Goal: Communication & Community: Answer question/provide support

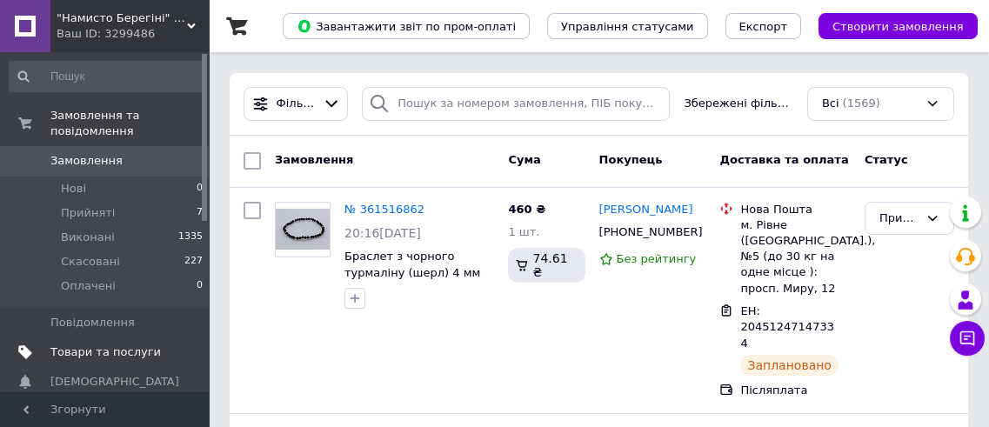
click at [119, 344] on span "Товари та послуги" at bounding box center [105, 352] width 110 height 16
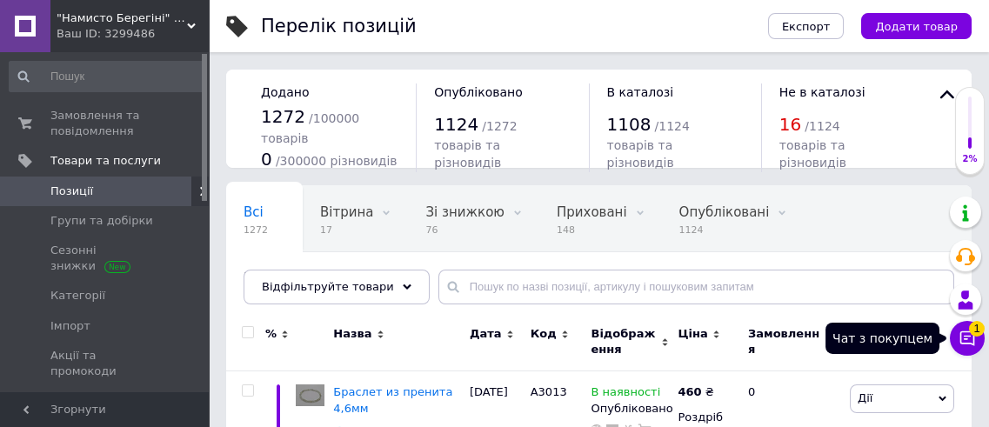
click at [964, 338] on icon at bounding box center [966, 338] width 17 height 17
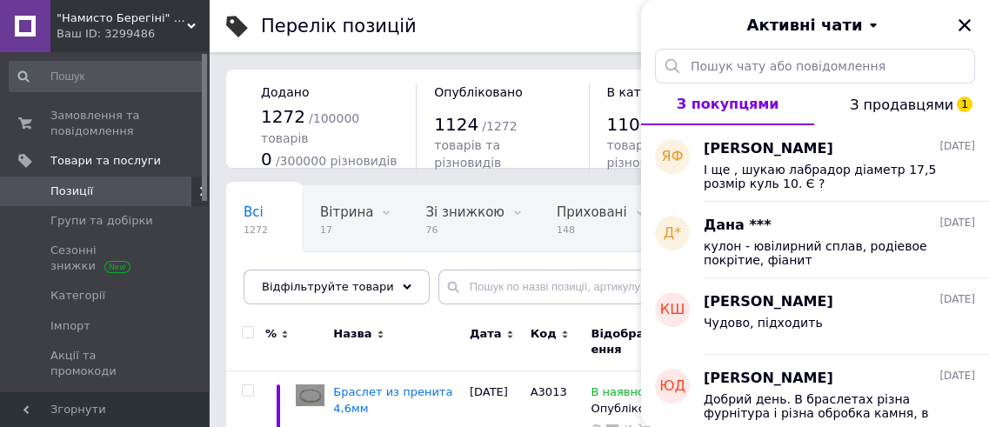
click at [872, 108] on span "З продавцями 1" at bounding box center [901, 105] width 103 height 17
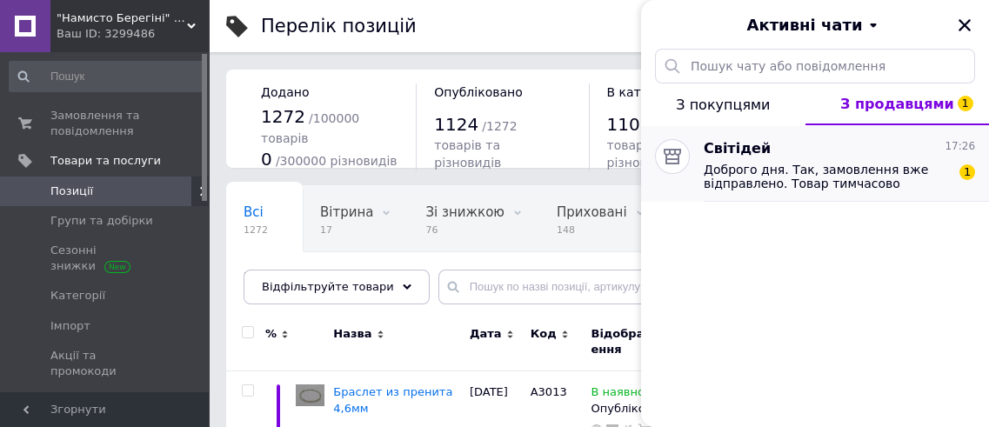
click at [813, 176] on span "Доброго дня. Так, замовлення вже відправлено. Товар тимчасово прибрали з катало…" at bounding box center [827, 177] width 247 height 28
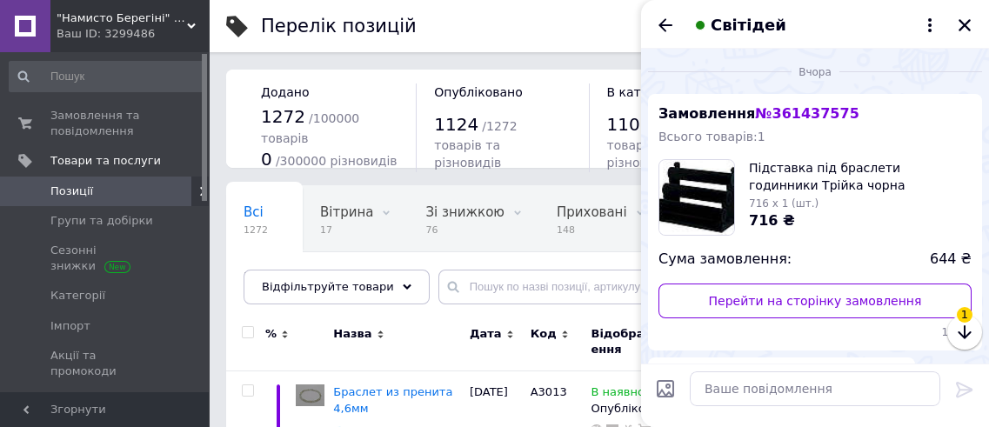
scroll to position [393, 0]
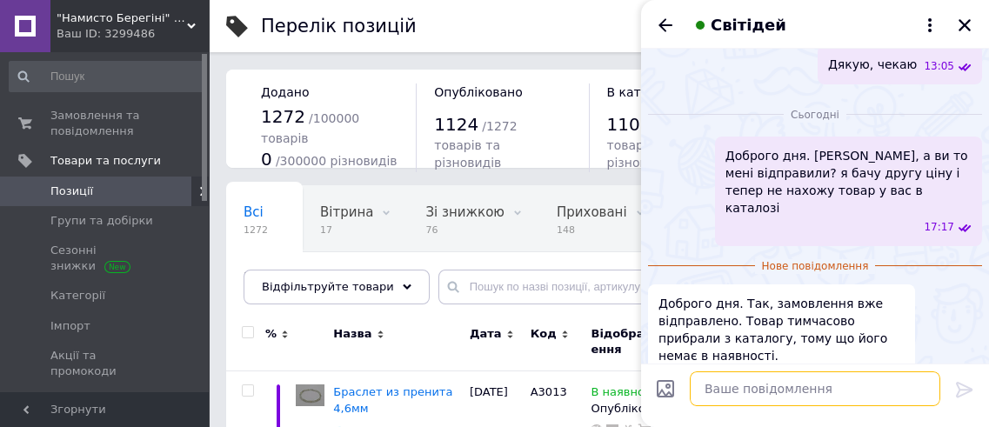
click at [724, 390] on textarea at bounding box center [815, 388] width 250 height 35
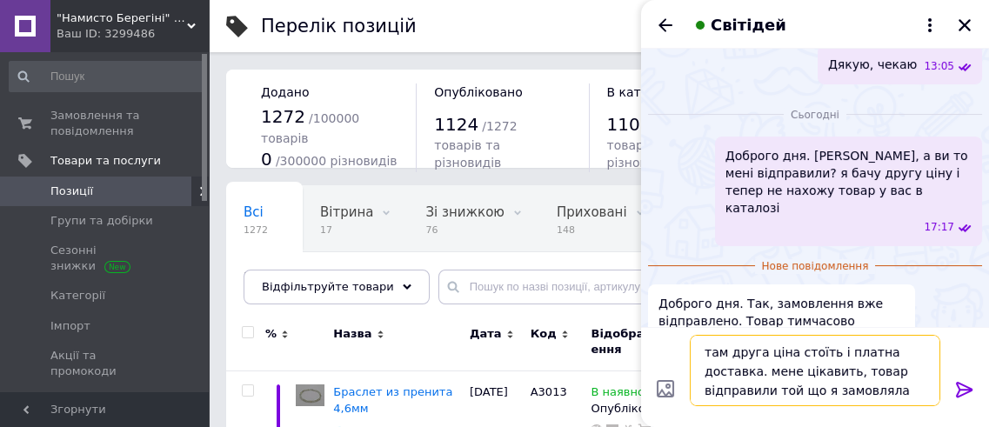
type textarea "там друга ціна стоїть і платна доставка. мене цікавить, товар відправили той що…"
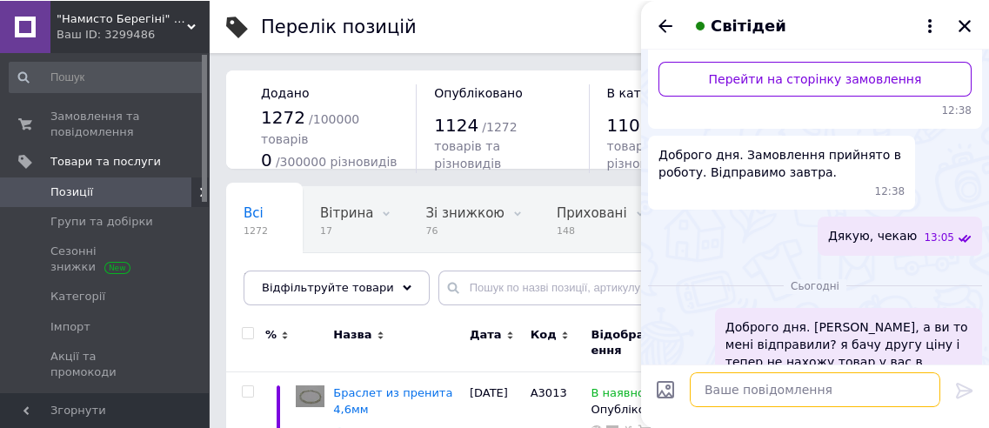
scroll to position [460, 0]
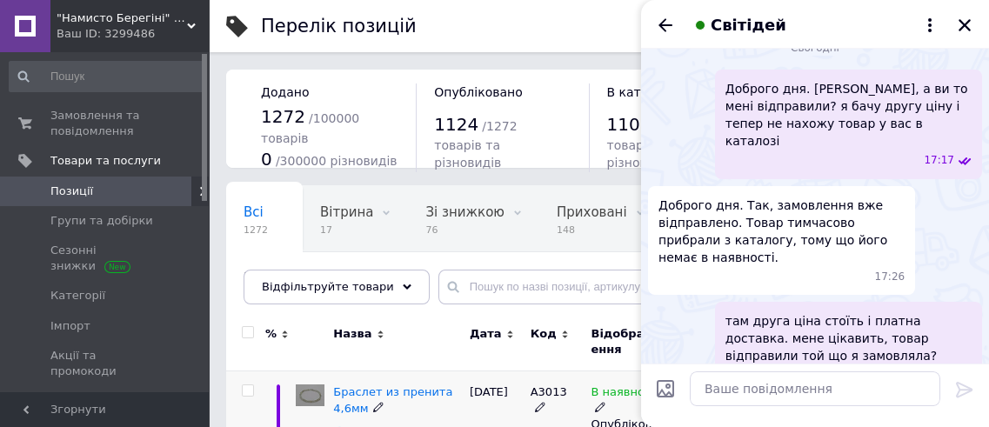
click at [659, 24] on icon "Назад" at bounding box center [665, 24] width 14 height 13
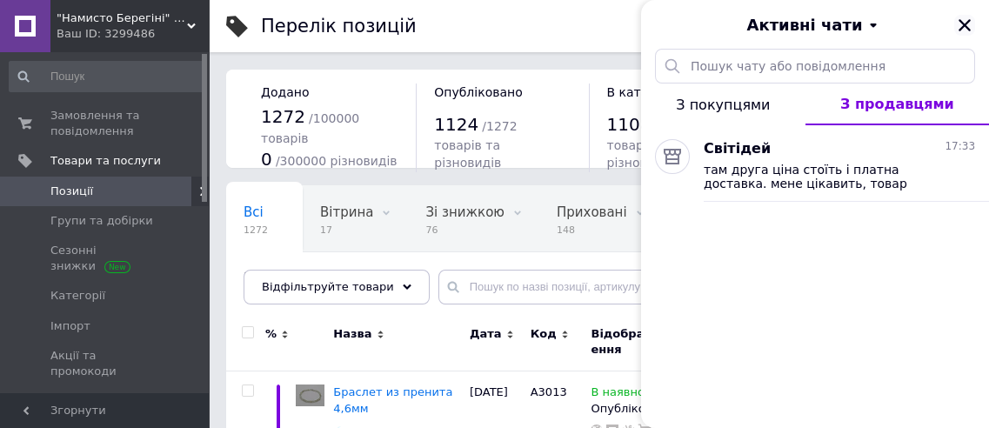
click at [967, 30] on icon "Закрити" at bounding box center [965, 25] width 16 height 16
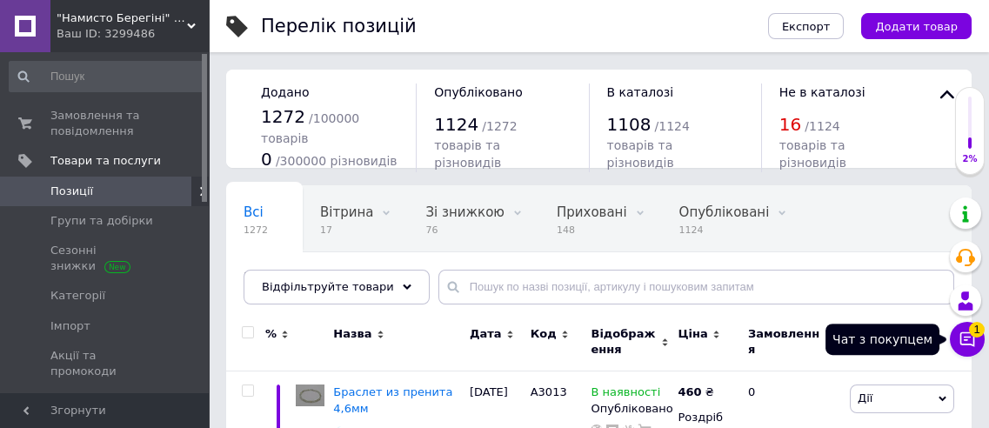
click at [959, 336] on icon at bounding box center [966, 338] width 17 height 17
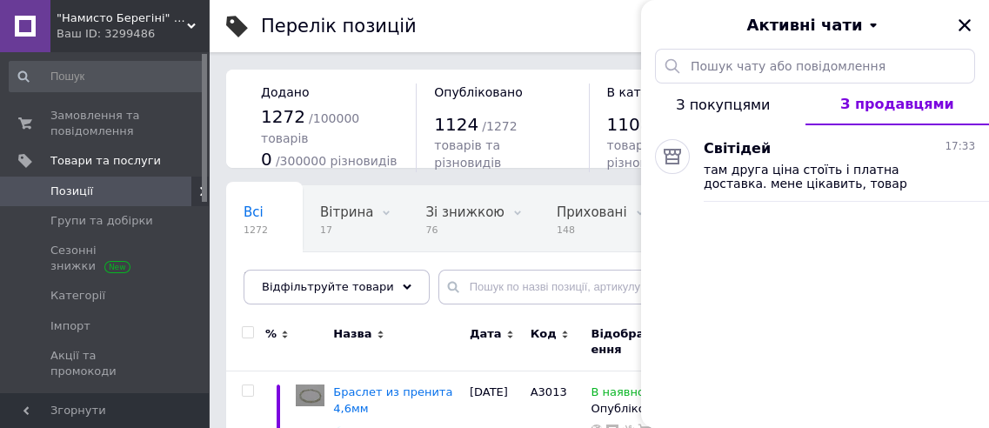
click at [721, 100] on span "З покупцями" at bounding box center [723, 105] width 94 height 17
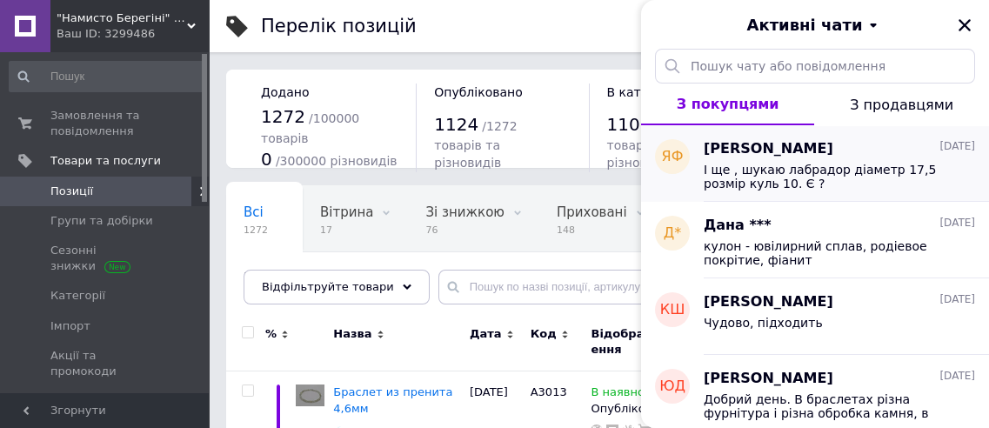
click at [725, 171] on span "І ще , шукаю лабрадор діаметр 17,5 розмір куль 10. Є ?" at bounding box center [827, 177] width 247 height 28
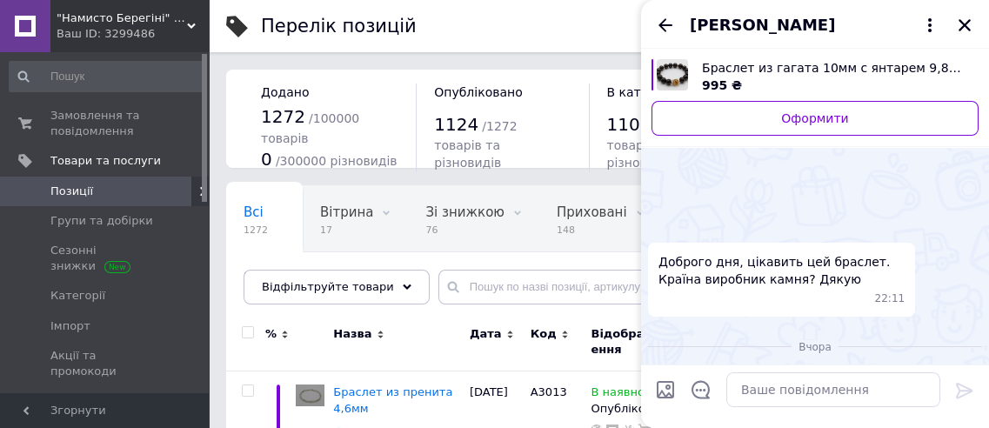
scroll to position [247, 0]
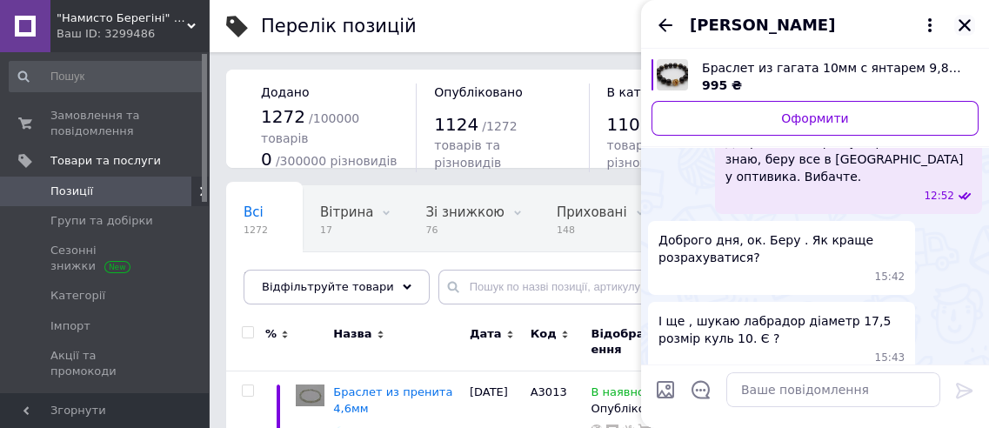
click at [962, 24] on icon "Закрити" at bounding box center [965, 25] width 16 height 16
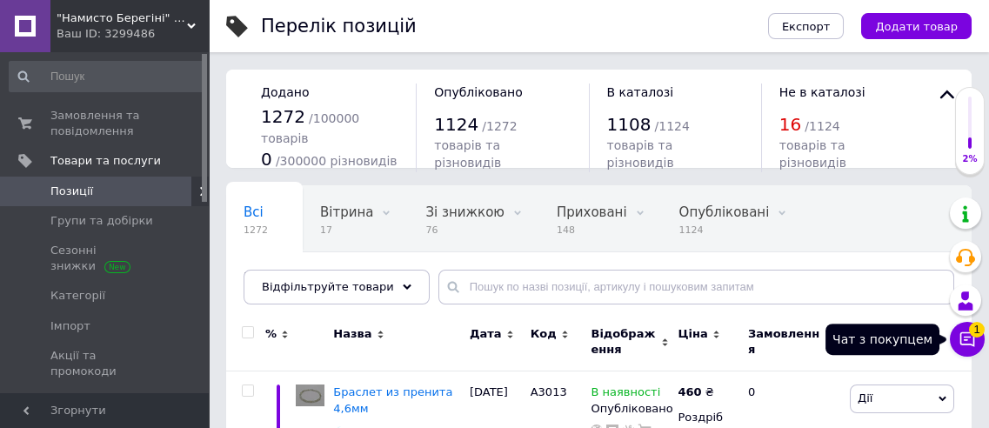
click at [973, 343] on icon at bounding box center [967, 339] width 15 height 15
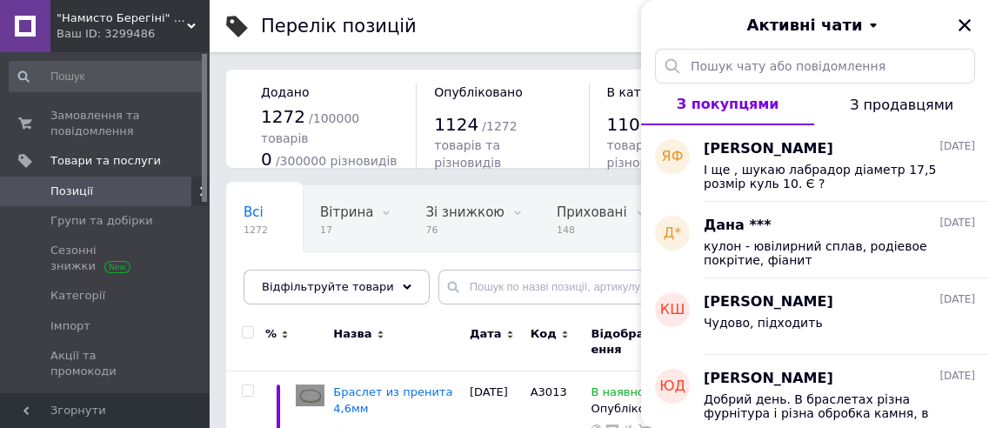
click at [898, 109] on span "З продавцями" at bounding box center [901, 105] width 103 height 17
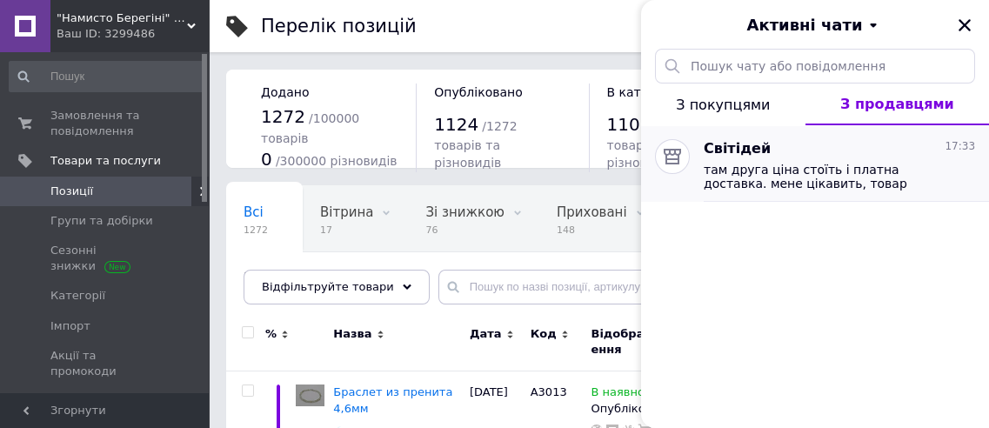
click at [868, 164] on span "там друга ціна стоїть і платна доставка. мене цікавить, товар відправили той що…" at bounding box center [827, 177] width 247 height 28
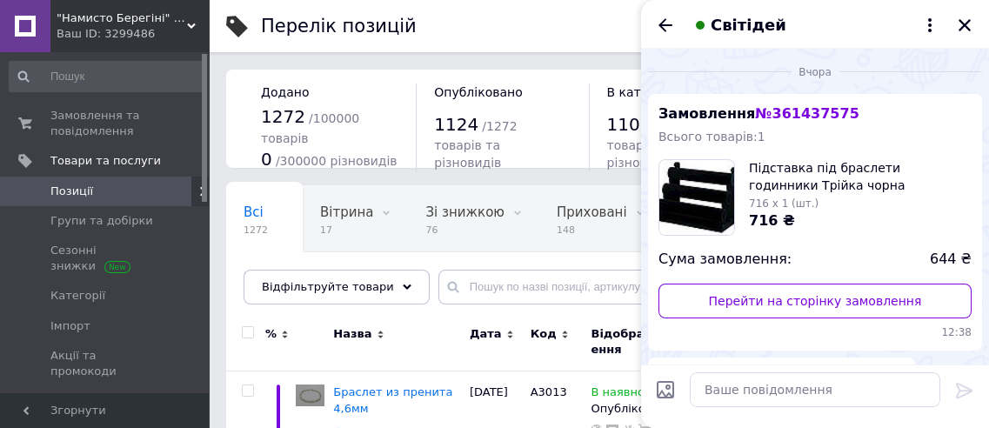
scroll to position [458, 0]
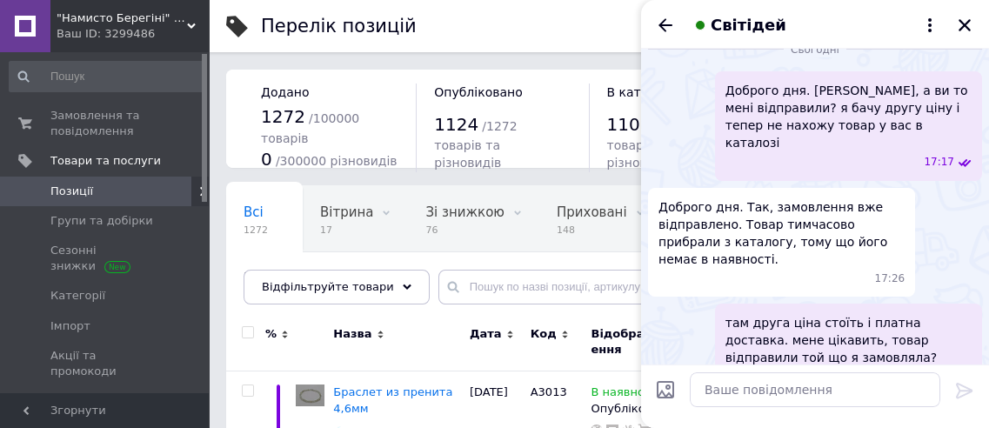
click at [664, 25] on icon "Назад" at bounding box center [665, 24] width 14 height 13
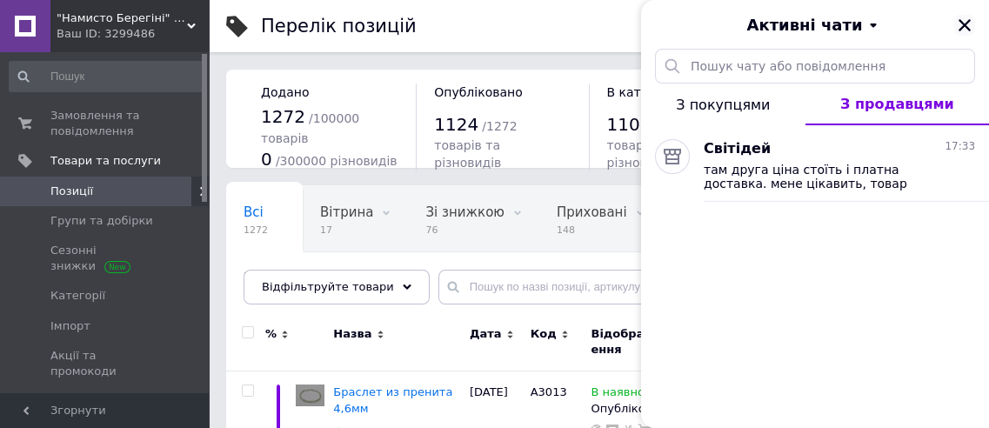
click at [964, 27] on icon "Закрити" at bounding box center [965, 25] width 16 height 16
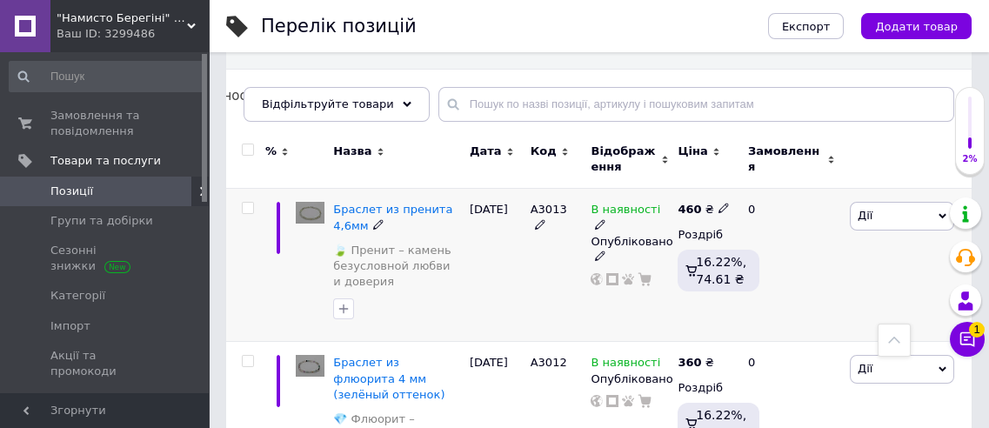
scroll to position [157, 0]
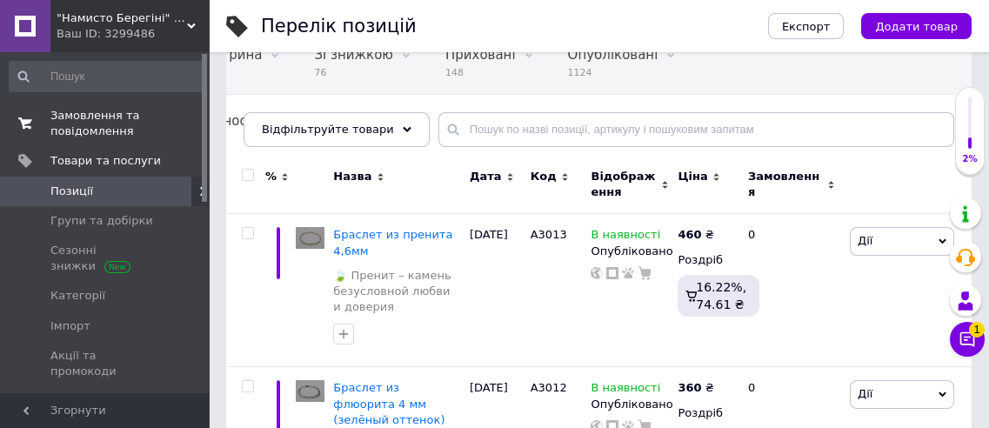
click at [100, 131] on span "Замовлення та повідомлення" at bounding box center [105, 123] width 110 height 31
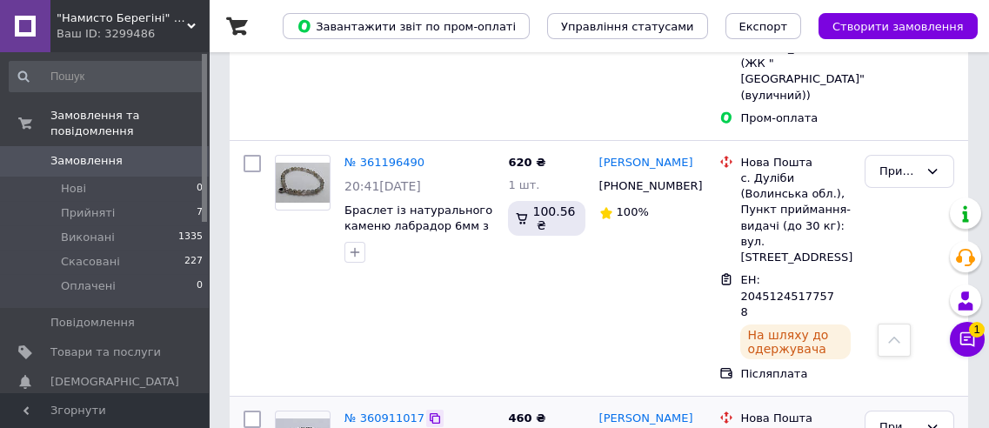
scroll to position [474, 0]
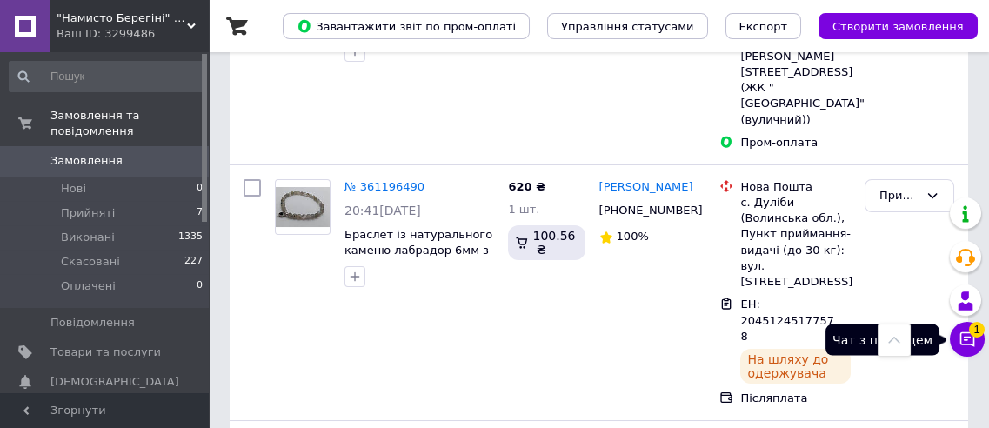
click at [965, 340] on icon at bounding box center [966, 338] width 17 height 17
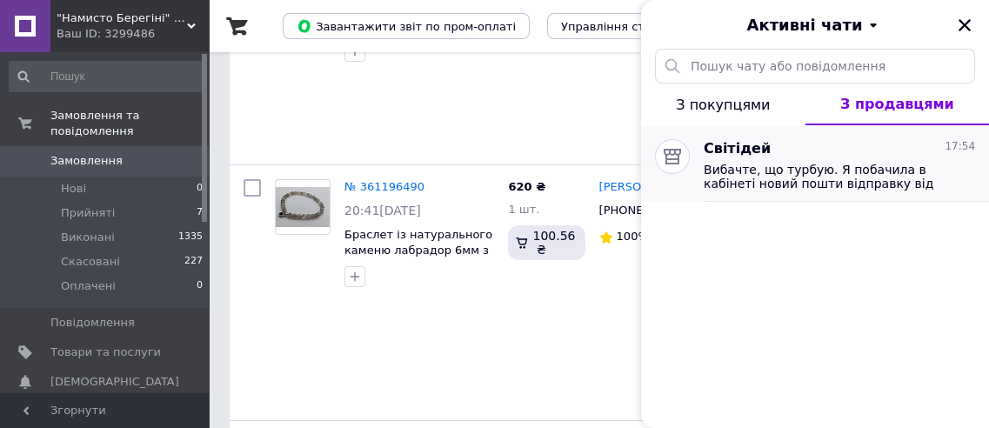
click at [784, 182] on span "Вибачте, що турбую. Я побачила в кабінеті новий пошти відправку від вас на суму…" at bounding box center [827, 177] width 247 height 28
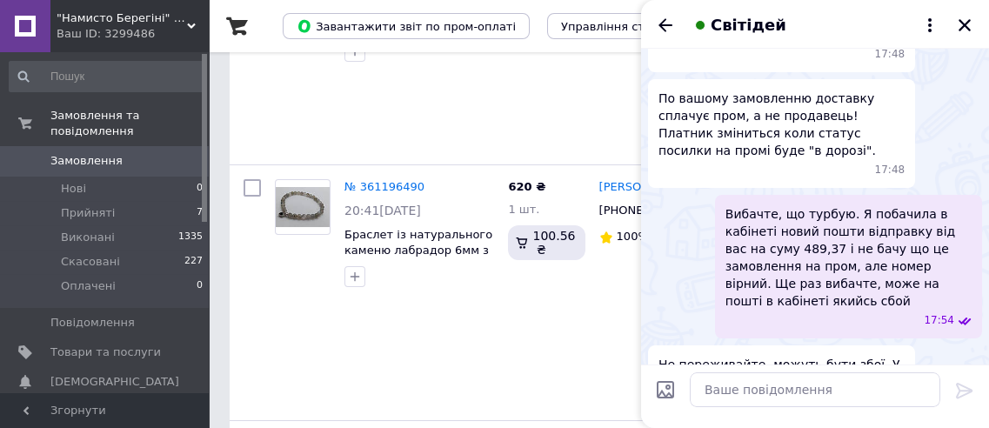
scroll to position [884, 0]
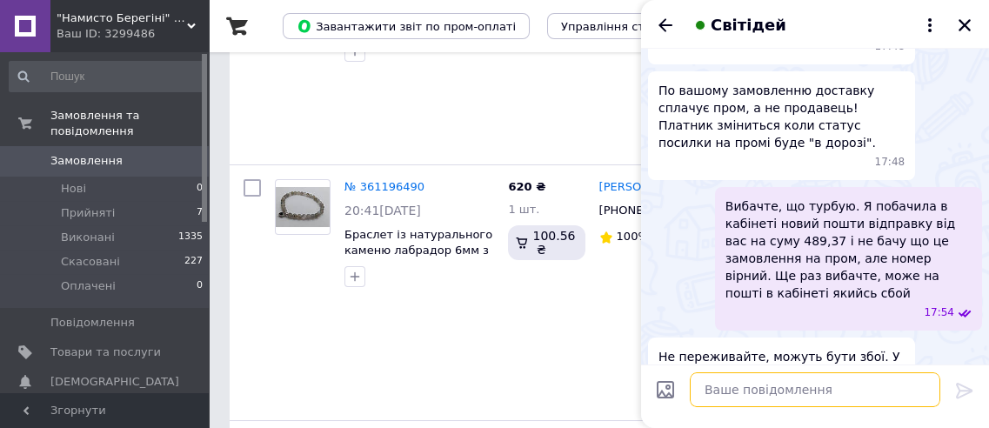
click at [759, 386] on textarea at bounding box center [815, 389] width 250 height 35
type textarea "так, на три яруса"
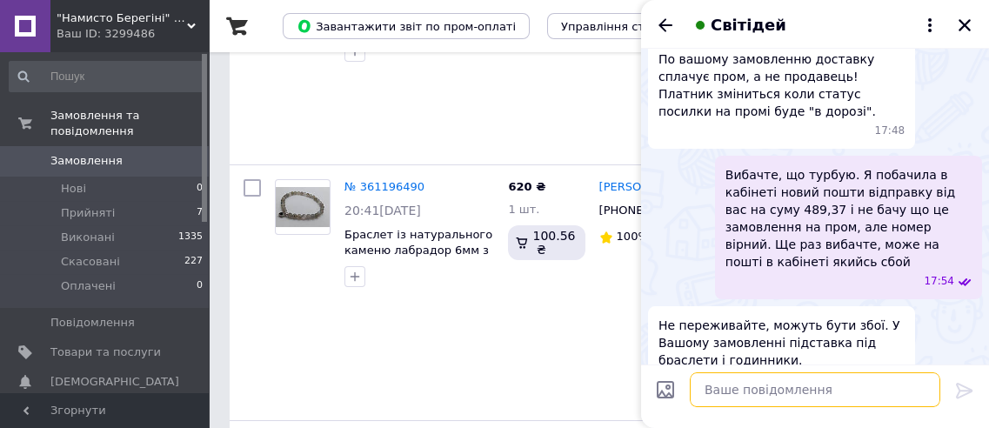
scroll to position [898, 0]
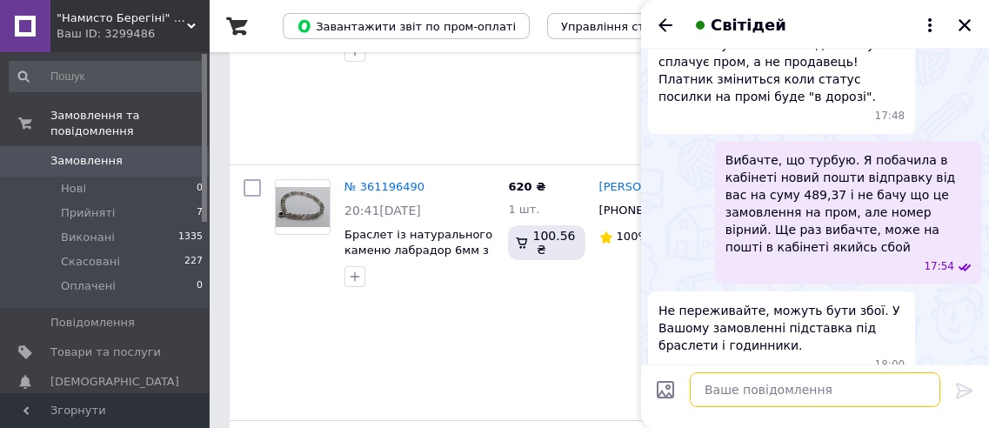
click at [717, 390] on textarea at bounding box center [815, 389] width 250 height 35
click at [521, 261] on div "620 ₴ 1 шт. 100.56 ₴" at bounding box center [546, 292] width 90 height 241
click at [664, 23] on icon "Назад" at bounding box center [665, 25] width 21 height 21
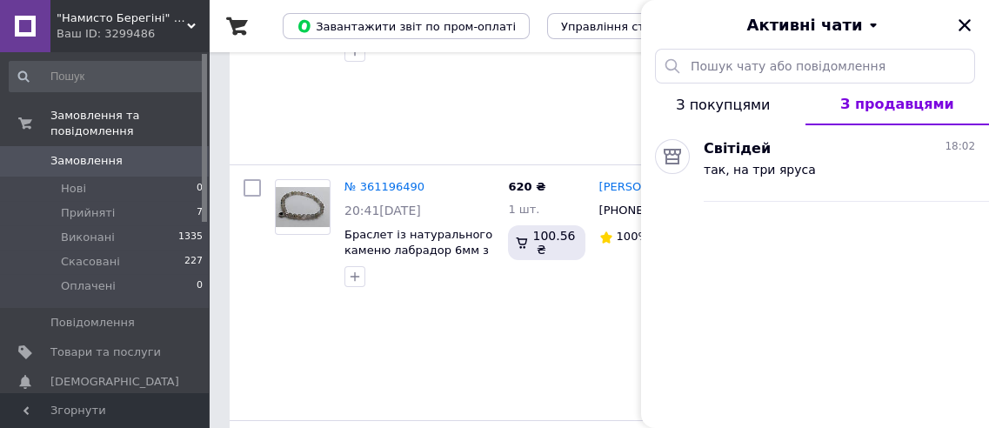
click at [967, 20] on icon "Закрити" at bounding box center [965, 25] width 16 height 16
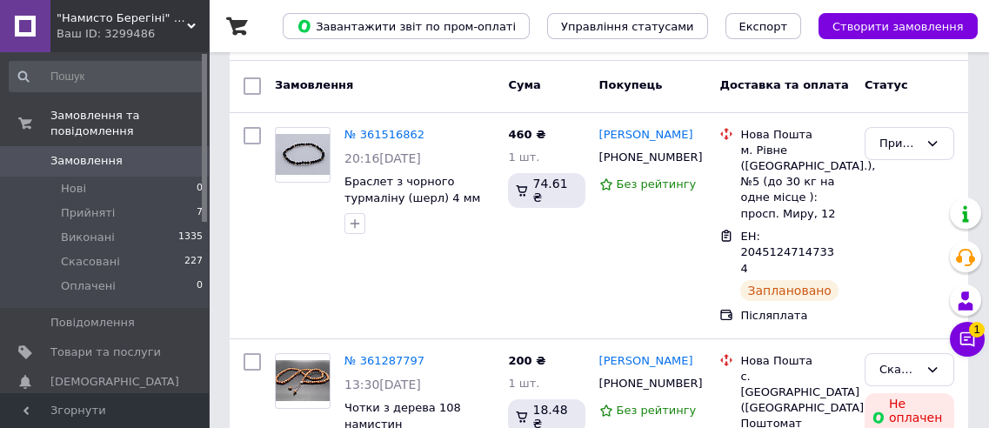
scroll to position [0, 0]
